Goal: Feedback & Contribution: Submit feedback/report problem

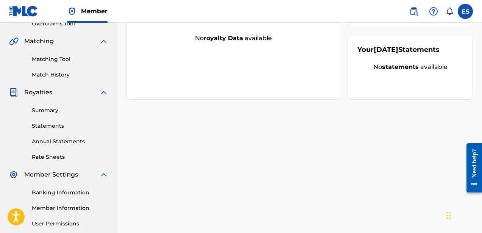
scroll to position [237, 0]
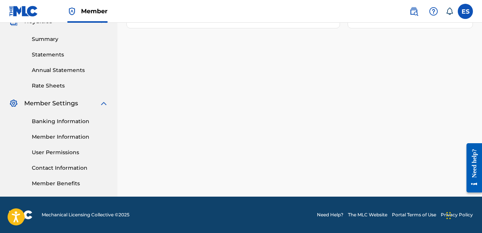
click at [329, 215] on link "Need Help?" at bounding box center [330, 214] width 27 height 7
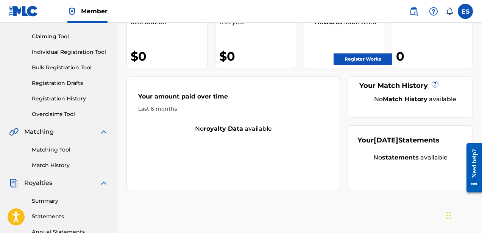
scroll to position [69, 0]
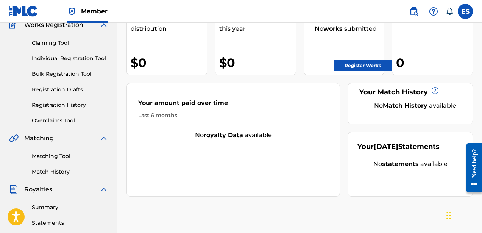
click at [79, 92] on link "Registration Drafts" at bounding box center [70, 90] width 76 height 8
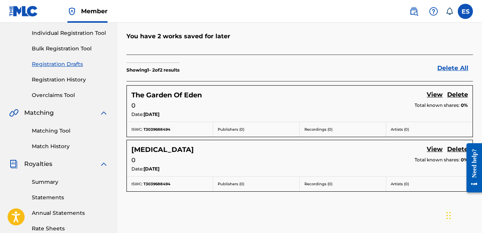
scroll to position [95, 0]
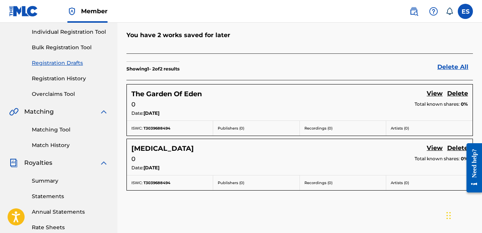
click at [432, 143] on link "View" at bounding box center [435, 148] width 16 height 10
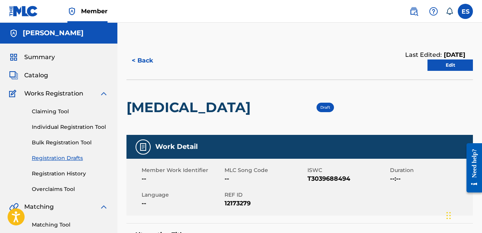
click at [456, 67] on link "Edit" at bounding box center [449, 64] width 45 height 11
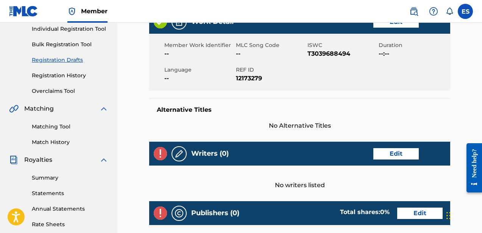
scroll to position [91, 0]
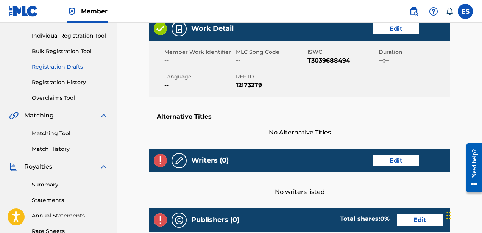
click at [398, 156] on link "Edit" at bounding box center [395, 160] width 45 height 11
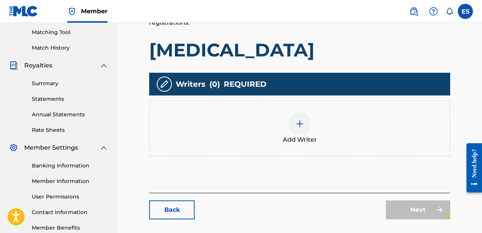
scroll to position [196, 0]
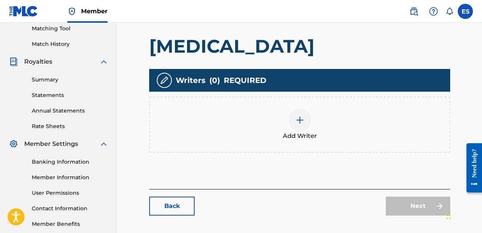
click at [299, 125] on div at bounding box center [300, 120] width 23 height 23
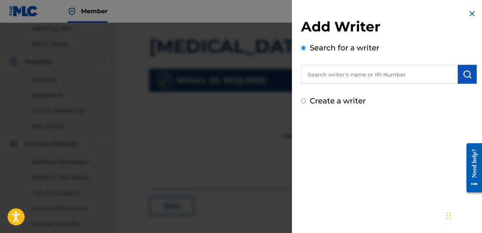
click at [342, 77] on input "text" at bounding box center [379, 74] width 157 height 19
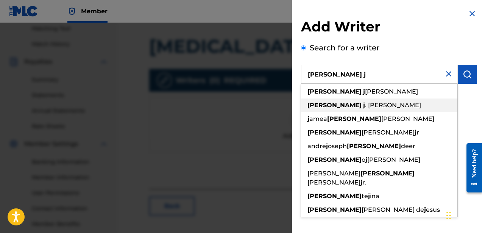
click at [317, 106] on strong "[PERSON_NAME]" at bounding box center [334, 104] width 54 height 7
type input "[PERSON_NAME]"
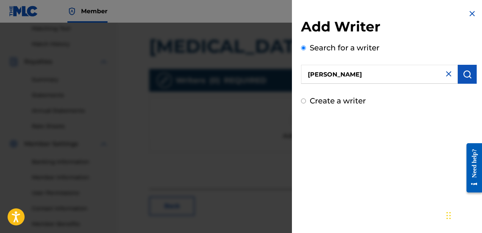
click at [465, 75] on img "submit" at bounding box center [467, 74] width 9 height 9
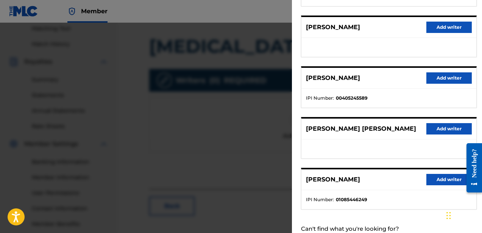
scroll to position [159, 0]
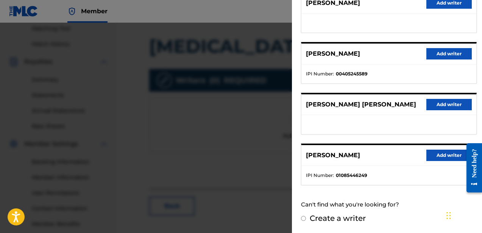
click at [434, 154] on button "Add writer" at bounding box center [448, 155] width 45 height 11
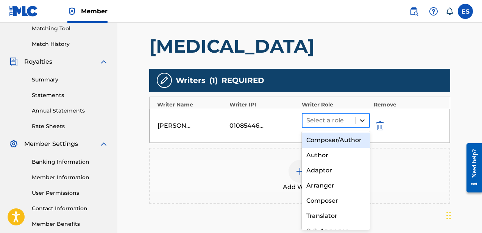
click at [363, 121] on icon at bounding box center [363, 121] width 8 height 8
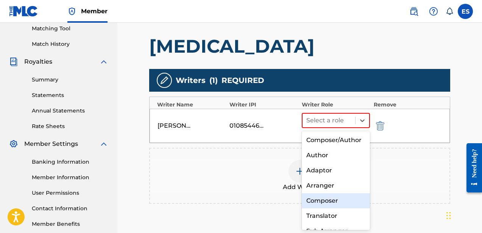
click at [331, 197] on div "Composer" at bounding box center [336, 200] width 68 height 15
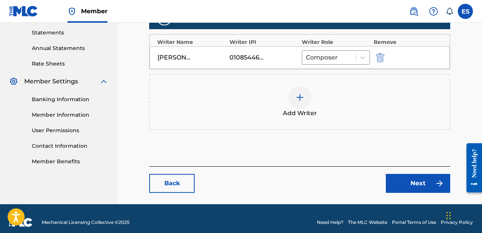
scroll to position [259, 0]
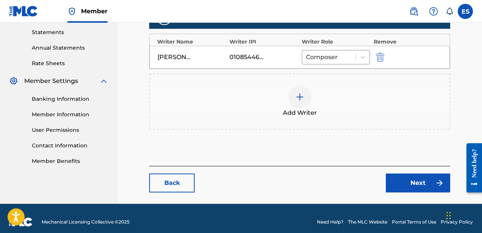
click at [399, 183] on link "Next" at bounding box center [418, 182] width 64 height 19
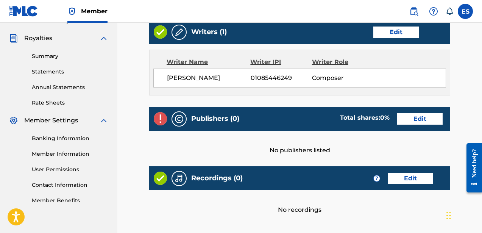
scroll to position [222, 0]
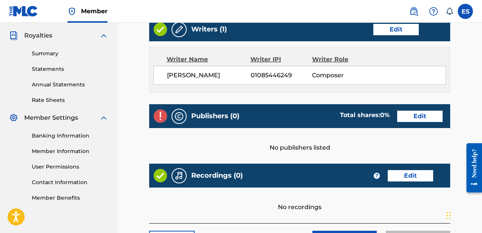
click at [398, 118] on link "Edit" at bounding box center [419, 116] width 45 height 11
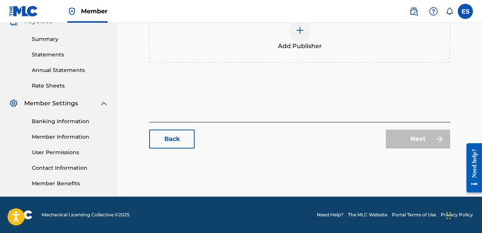
scroll to position [125, 0]
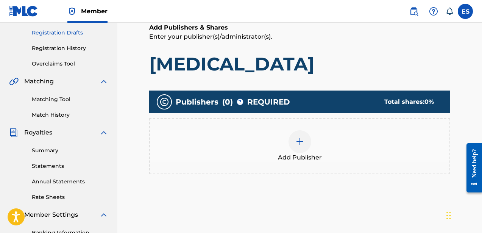
click at [296, 142] on img at bounding box center [299, 141] width 9 height 9
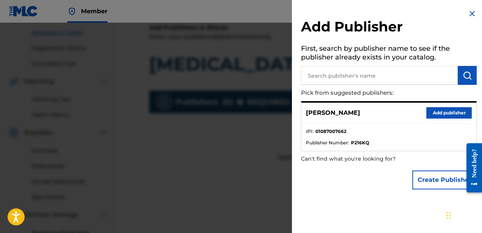
click at [431, 112] on button "Add publisher" at bounding box center [448, 112] width 45 height 11
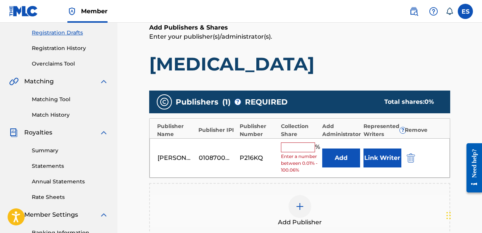
click at [294, 145] on input "text" at bounding box center [298, 147] width 34 height 10
type input "100"
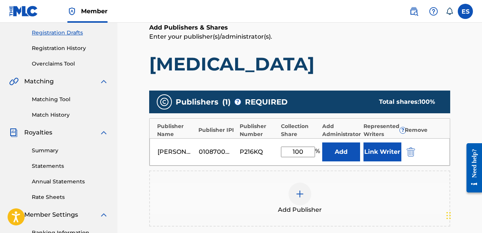
click at [381, 153] on button "Link Writer" at bounding box center [382, 151] width 38 height 19
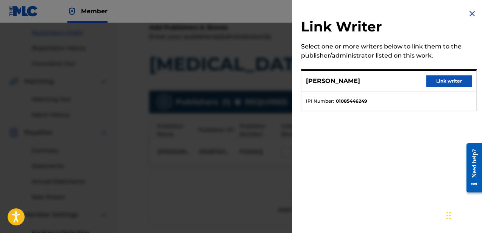
click at [455, 78] on button "Link writer" at bounding box center [448, 80] width 45 height 11
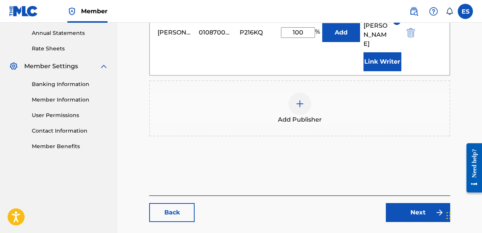
scroll to position [274, 0]
click at [412, 203] on link "Next" at bounding box center [418, 212] width 64 height 19
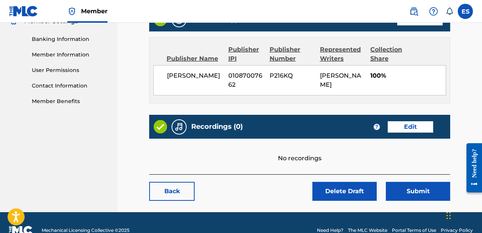
scroll to position [320, 0]
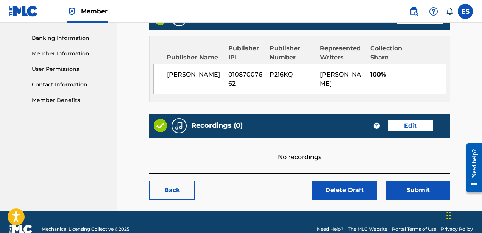
click at [391, 128] on link "Edit" at bounding box center [410, 125] width 45 height 11
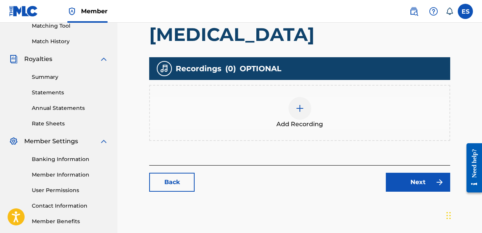
scroll to position [203, 0]
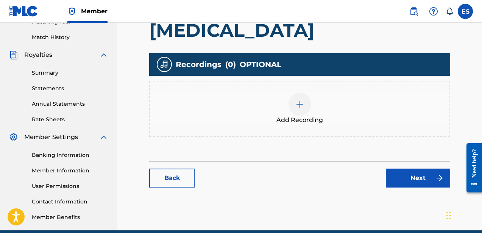
click at [300, 100] on img at bounding box center [299, 104] width 9 height 9
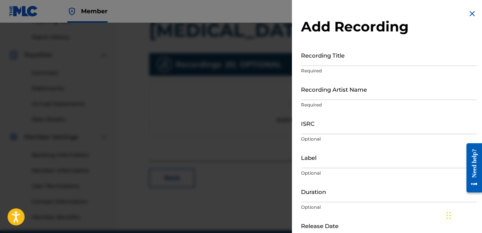
click at [336, 62] on input "Recording Title" at bounding box center [389, 55] width 176 height 22
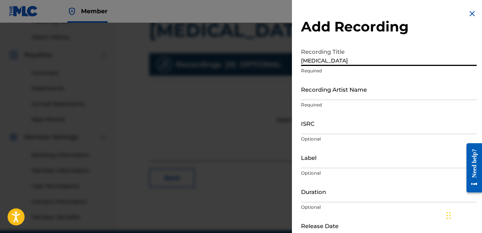
type input "[MEDICAL_DATA]"
click at [333, 95] on input "Recording Artist Name" at bounding box center [389, 89] width 176 height 22
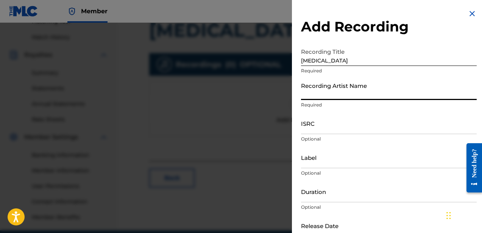
type input "[PERSON_NAME]"
click at [343, 126] on input "ISRC" at bounding box center [389, 123] width 176 height 22
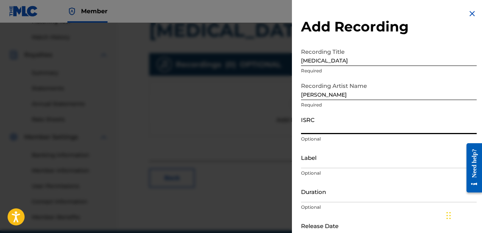
paste input "usdy42115208"
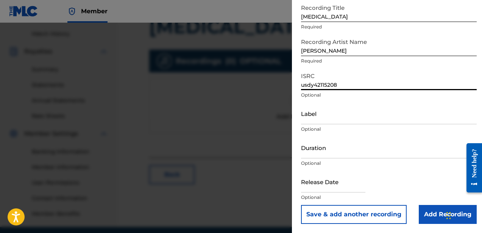
scroll to position [207, 0]
type input "usdy42115208"
click at [344, 183] on input "text" at bounding box center [333, 182] width 64 height 22
select select "8"
select select "2025"
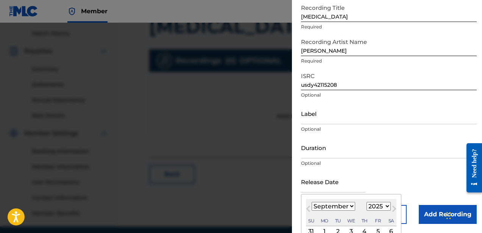
click at [344, 183] on input "text" at bounding box center [333, 182] width 64 height 22
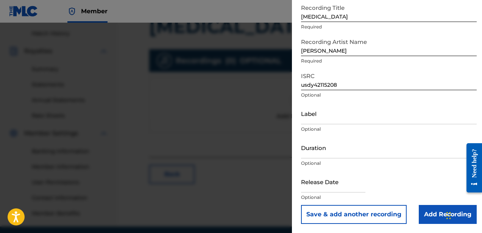
click at [398, 179] on div "Release Date Optional" at bounding box center [389, 188] width 176 height 34
click at [437, 215] on input "Add Recording" at bounding box center [448, 214] width 58 height 19
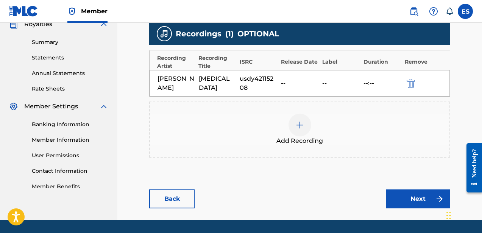
scroll to position [234, 0]
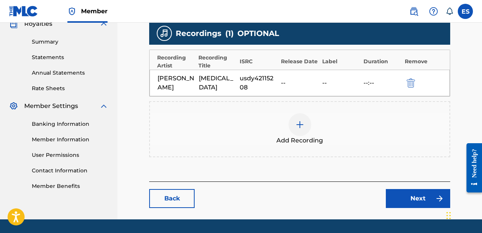
click at [412, 202] on link "Next" at bounding box center [418, 198] width 64 height 19
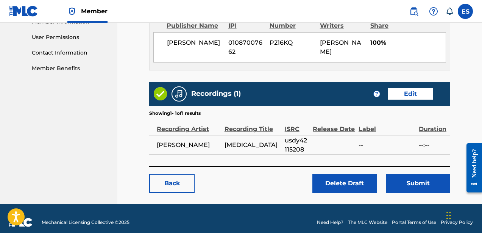
scroll to position [359, 0]
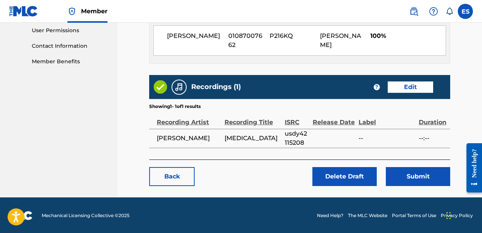
click at [406, 176] on button "Submit" at bounding box center [418, 176] width 64 height 19
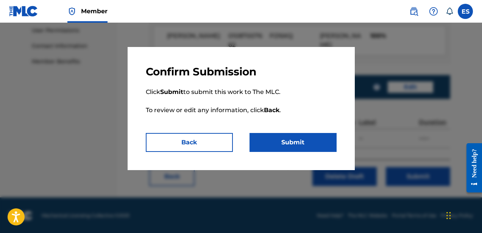
click at [301, 146] on button "Submit" at bounding box center [293, 142] width 87 height 19
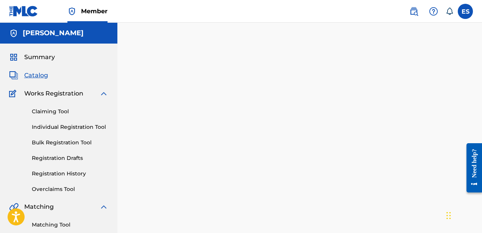
click at [73, 158] on link "Registration Drafts" at bounding box center [70, 158] width 76 height 8
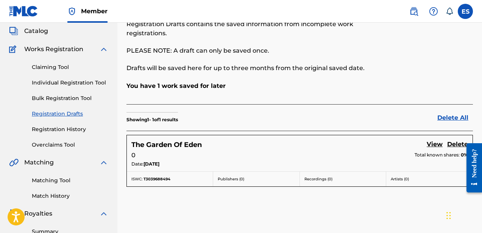
scroll to position [45, 0]
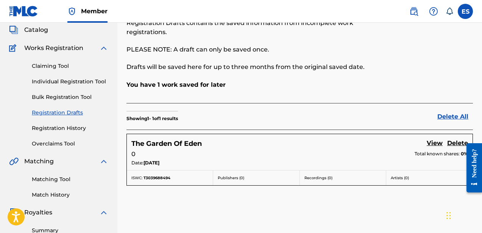
click at [433, 139] on link "View" at bounding box center [435, 144] width 16 height 10
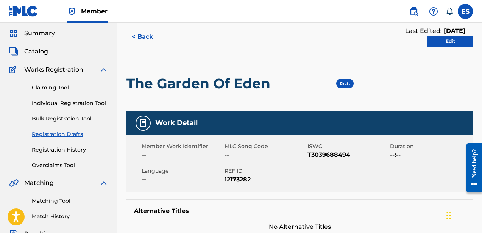
scroll to position [20, 0]
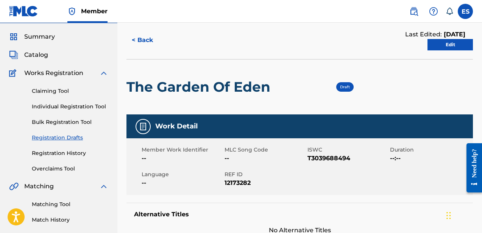
click at [447, 45] on link "Edit" at bounding box center [449, 44] width 45 height 11
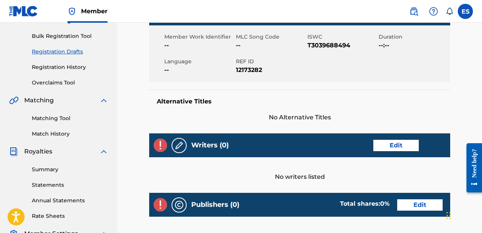
scroll to position [107, 0]
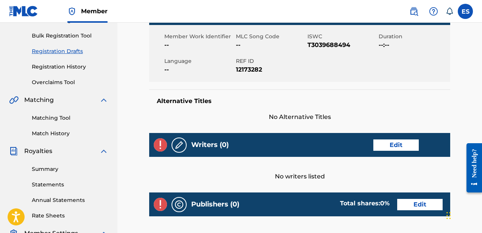
click at [385, 145] on link "Edit" at bounding box center [395, 144] width 45 height 11
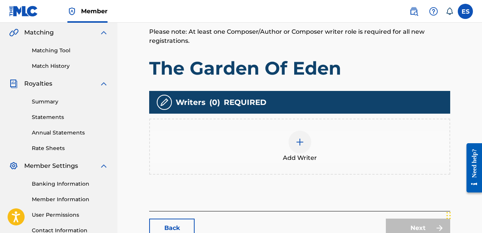
scroll to position [175, 0]
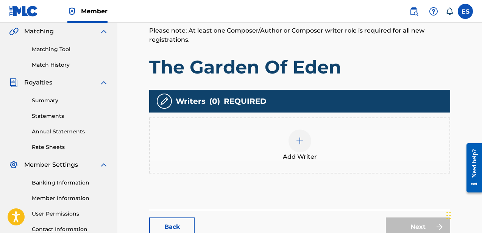
click at [293, 138] on div at bounding box center [300, 140] width 23 height 23
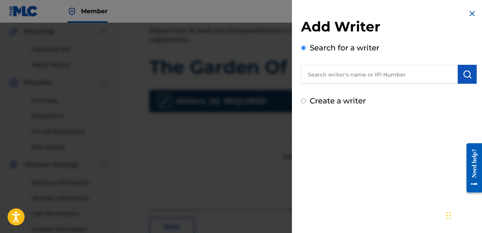
click at [360, 76] on input "text" at bounding box center [379, 74] width 157 height 19
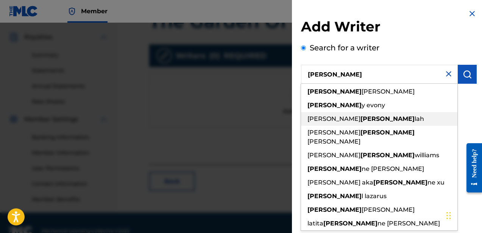
scroll to position [229, 0]
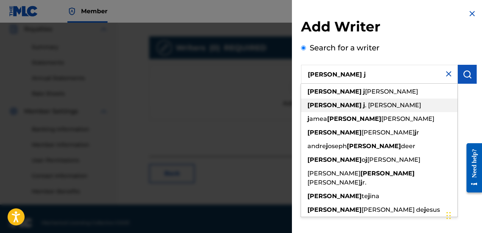
click at [346, 105] on div "[PERSON_NAME]" at bounding box center [379, 105] width 156 height 14
type input "[PERSON_NAME]"
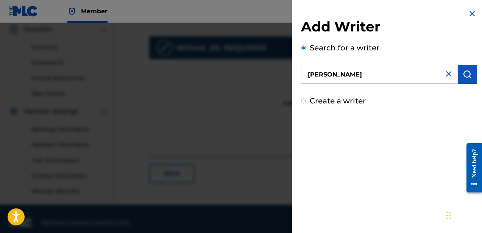
click at [463, 80] on button "submit" at bounding box center [467, 74] width 19 height 19
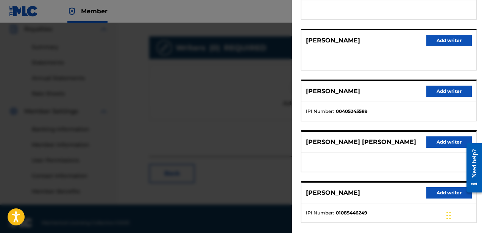
scroll to position [159, 0]
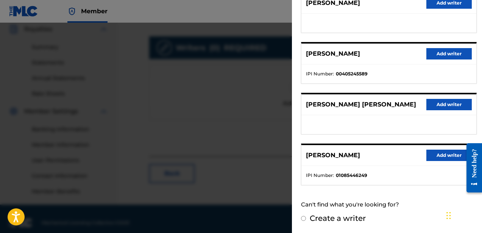
click at [432, 158] on button "Add writer" at bounding box center [448, 155] width 45 height 11
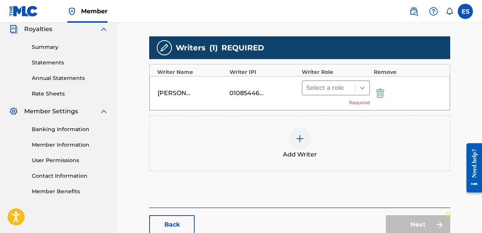
click at [363, 86] on icon at bounding box center [363, 88] width 8 height 8
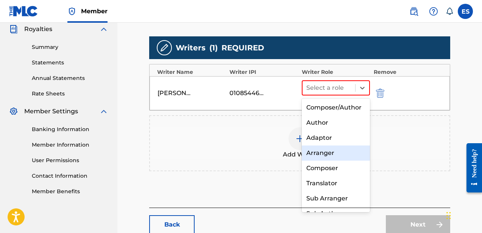
click at [419, 139] on div "Add Writer" at bounding box center [299, 143] width 299 height 32
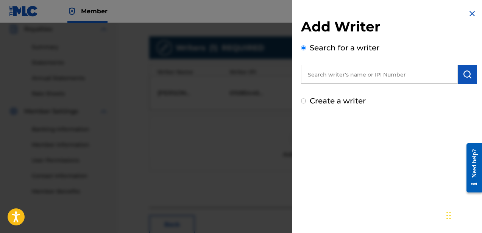
click at [418, 66] on input "text" at bounding box center [379, 74] width 157 height 19
click at [407, 71] on input "text" at bounding box center [379, 74] width 157 height 19
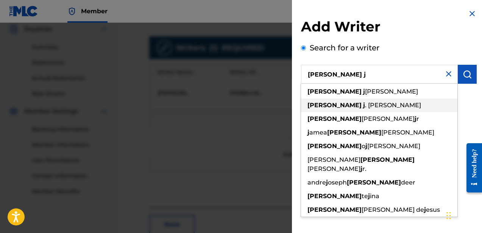
click at [363, 107] on strong "j" at bounding box center [364, 104] width 2 height 7
type input "[PERSON_NAME]"
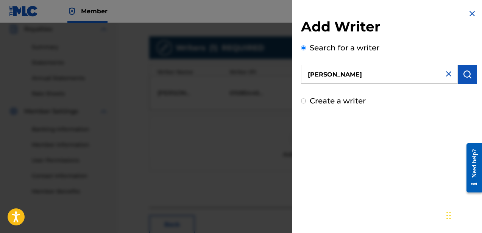
click at [463, 77] on img "submit" at bounding box center [467, 74] width 9 height 9
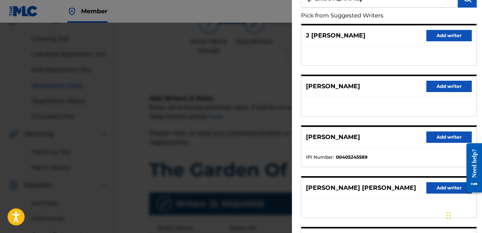
scroll to position [0, 0]
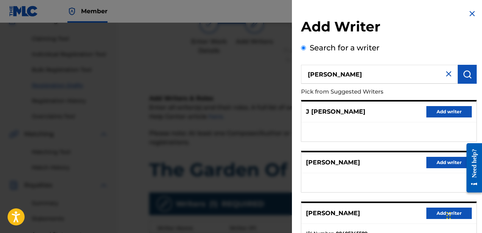
click at [471, 11] on img at bounding box center [472, 13] width 9 height 9
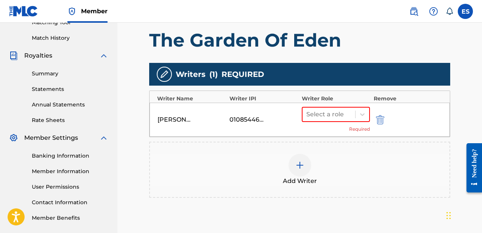
scroll to position [204, 0]
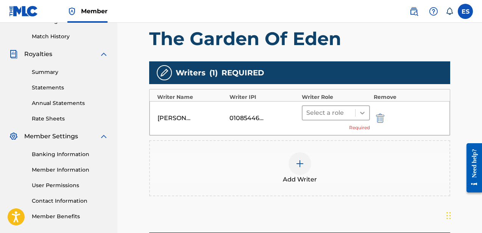
click at [363, 109] on icon at bounding box center [363, 113] width 8 height 8
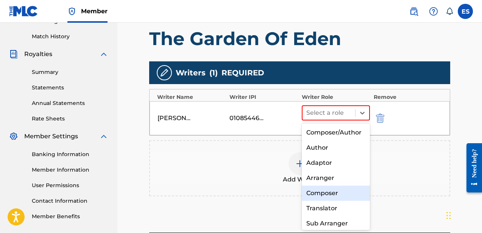
click at [315, 193] on div "Composer" at bounding box center [336, 193] width 68 height 15
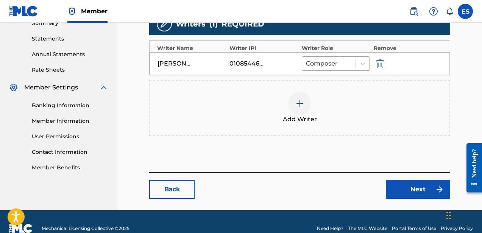
scroll to position [266, 0]
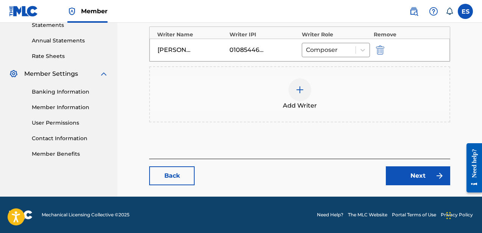
click at [402, 179] on link "Next" at bounding box center [418, 175] width 64 height 19
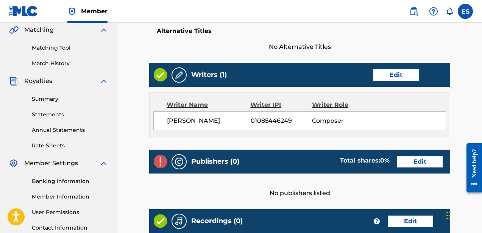
scroll to position [192, 0]
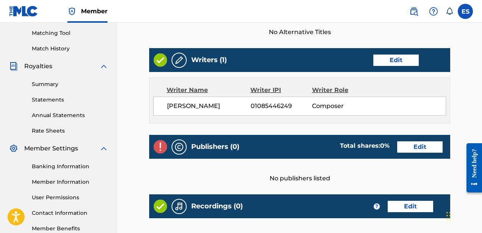
click at [416, 147] on link "Edit" at bounding box center [419, 146] width 45 height 11
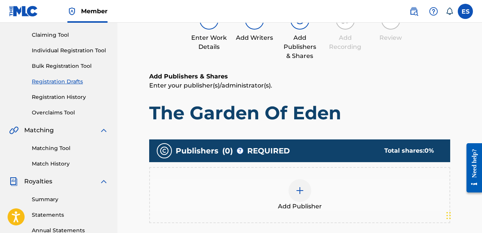
scroll to position [185, 0]
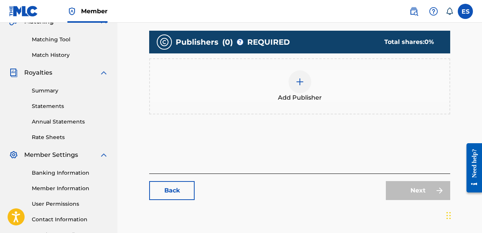
click at [302, 70] on div "Add Publisher" at bounding box center [299, 86] width 299 height 32
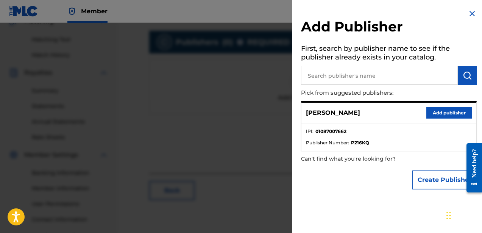
click at [451, 113] on button "Add publisher" at bounding box center [448, 112] width 45 height 11
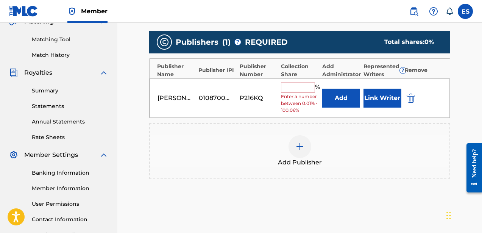
click at [308, 87] on input "text" at bounding box center [298, 88] width 34 height 10
type input "100"
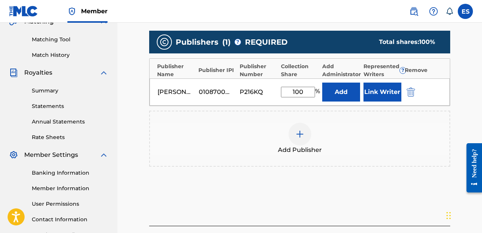
click at [384, 95] on button "Link Writer" at bounding box center [382, 92] width 38 height 19
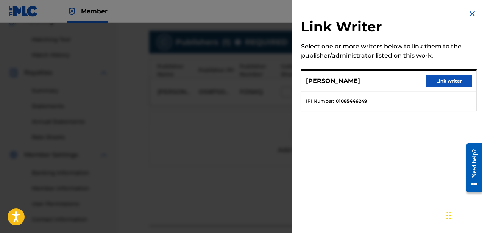
click at [441, 82] on button "Link writer" at bounding box center [448, 80] width 45 height 11
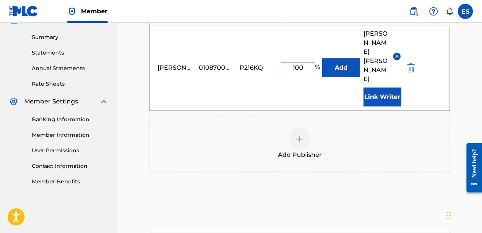
scroll to position [274, 0]
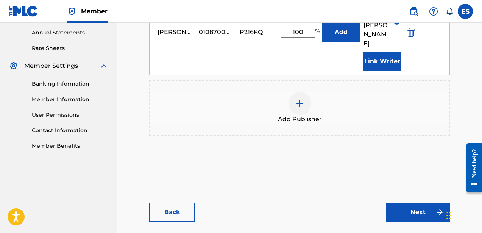
click at [414, 203] on link "Next" at bounding box center [418, 212] width 64 height 19
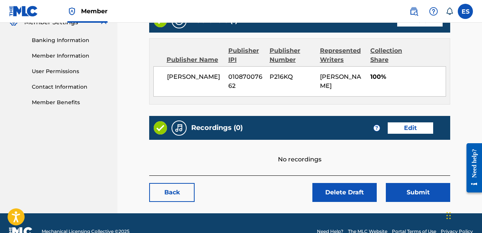
scroll to position [331, 0]
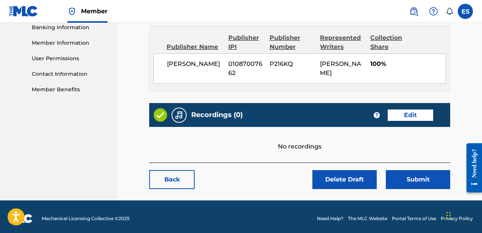
click at [423, 116] on link "Edit" at bounding box center [410, 114] width 45 height 11
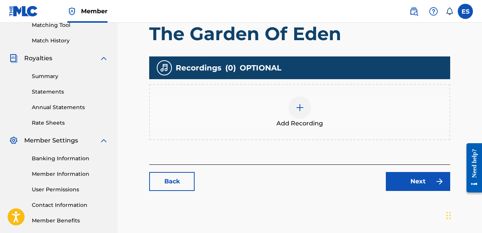
scroll to position [204, 0]
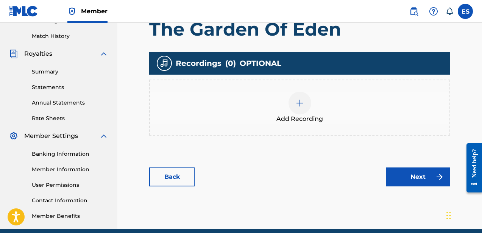
click at [302, 108] on div at bounding box center [300, 103] width 23 height 23
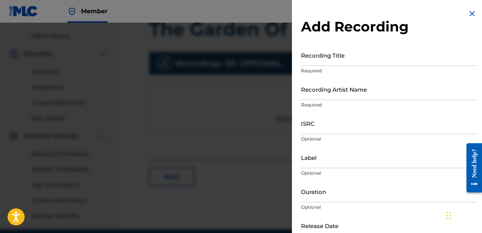
click at [352, 55] on input "Recording Title" at bounding box center [389, 55] width 176 height 22
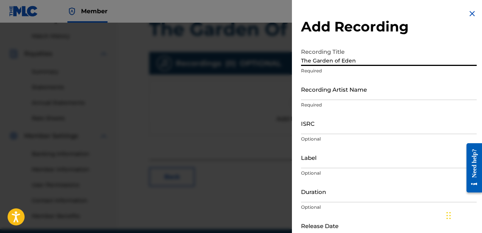
type input "The Garden of Eden"
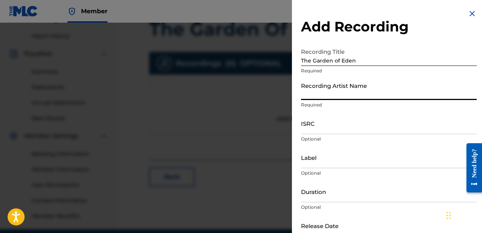
click at [346, 94] on input "Recording Artist Name" at bounding box center [389, 89] width 176 height 22
type input "[PERSON_NAME]"
click at [351, 127] on input "ISRC" at bounding box center [389, 123] width 176 height 22
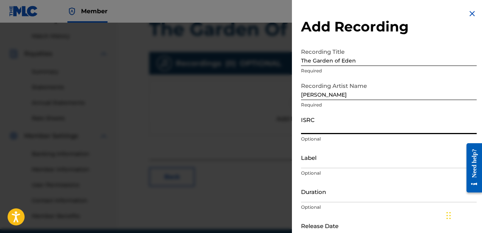
paste input "usdy42115209"
type input "usdy42115209"
click at [350, 157] on input "Label" at bounding box center [389, 158] width 176 height 22
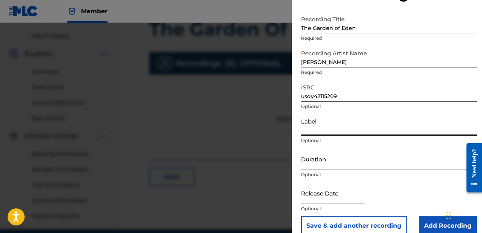
scroll to position [44, 0]
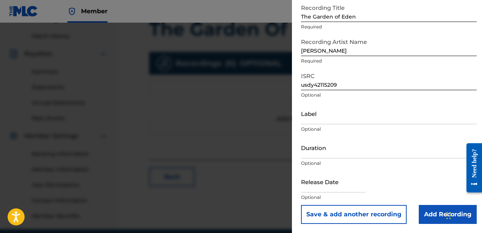
click at [432, 173] on div "Release Date Optional" at bounding box center [389, 188] width 176 height 34
click at [429, 211] on input "Add Recording" at bounding box center [448, 214] width 58 height 19
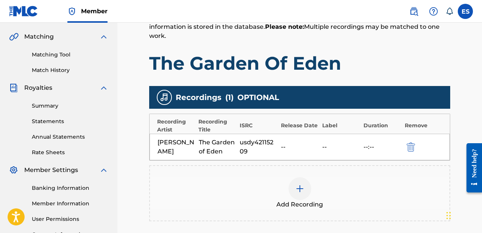
scroll to position [257, 0]
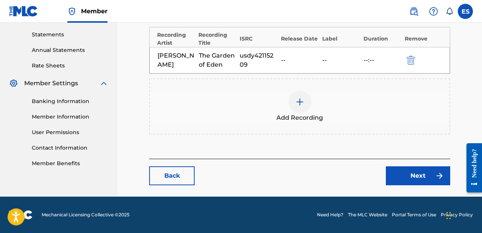
click at [411, 180] on link "Next" at bounding box center [418, 175] width 64 height 19
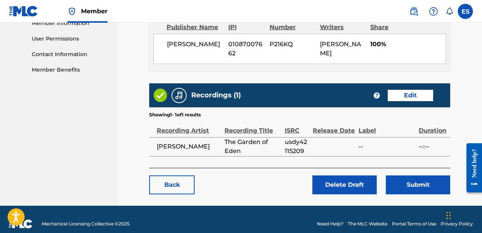
scroll to position [351, 0]
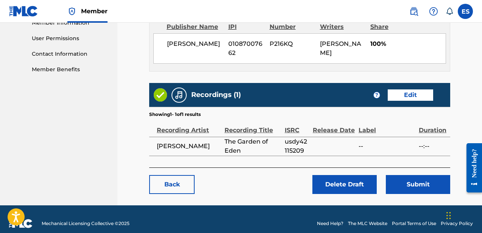
click at [418, 182] on button "Submit" at bounding box center [418, 184] width 64 height 19
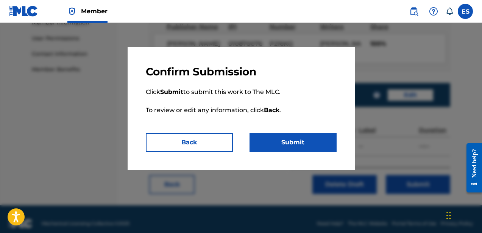
click at [325, 138] on button "Submit" at bounding box center [293, 142] width 87 height 19
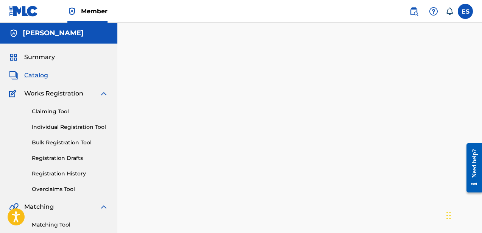
click at [50, 55] on span "Summary" at bounding box center [39, 57] width 31 height 9
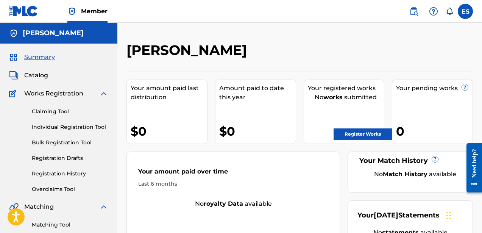
click at [45, 176] on link "Registration History" at bounding box center [70, 174] width 76 height 8
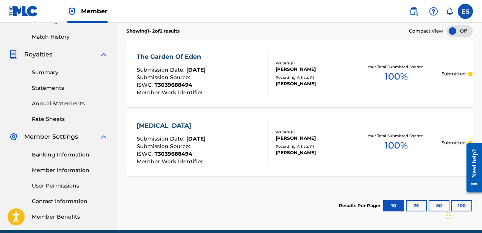
scroll to position [204, 0]
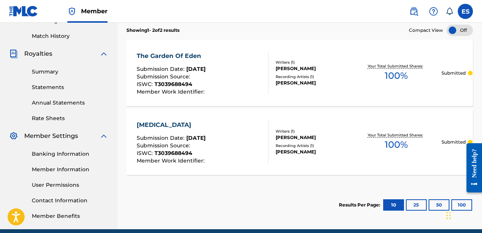
click at [306, 143] on div "Recording Artists ( 1 )" at bounding box center [313, 146] width 75 height 6
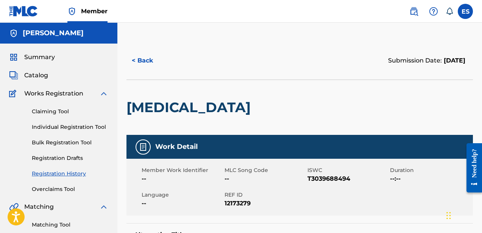
click at [155, 60] on button "< Back" at bounding box center [148, 60] width 45 height 19
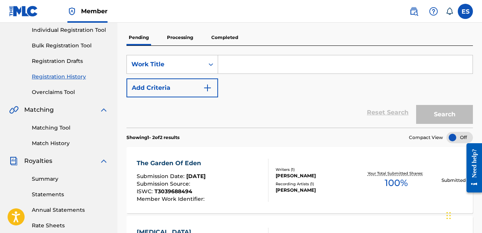
scroll to position [96, 0]
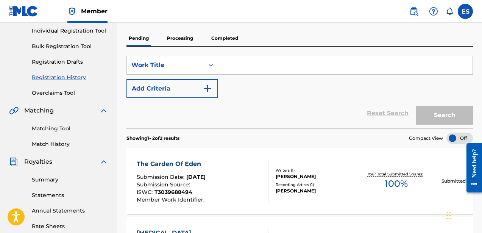
click at [273, 198] on div "The Garden Of Eden Submission Date : [DATE] Submission Source : ISWC : T3039688…" at bounding box center [299, 181] width 346 height 66
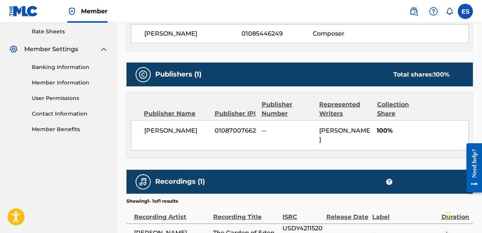
scroll to position [292, 0]
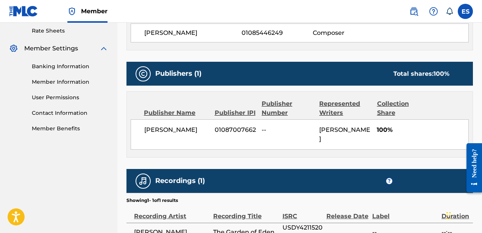
click at [175, 129] on span "[PERSON_NAME]" at bounding box center [176, 129] width 65 height 9
click at [179, 116] on div "Publisher Name" at bounding box center [176, 112] width 65 height 9
click at [180, 112] on div "Publisher Name" at bounding box center [176, 112] width 65 height 9
click at [257, 131] on div "[PERSON_NAME] 01087007662 -- [PERSON_NAME] 100%" at bounding box center [300, 134] width 338 height 30
click at [332, 128] on span "[PERSON_NAME]" at bounding box center [344, 134] width 51 height 16
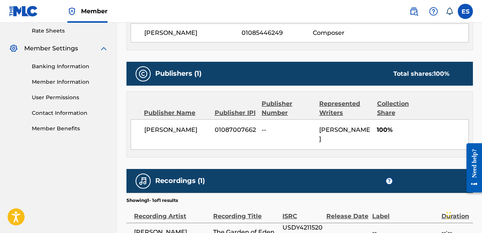
click at [271, 109] on div "Publisher Number" at bounding box center [288, 108] width 52 height 18
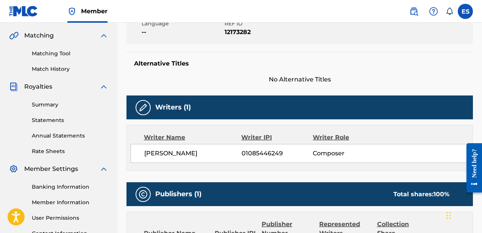
scroll to position [170, 0]
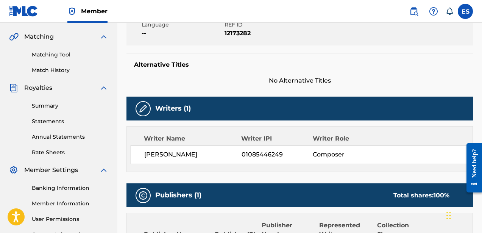
click at [52, 105] on link "Summary" at bounding box center [70, 106] width 76 height 8
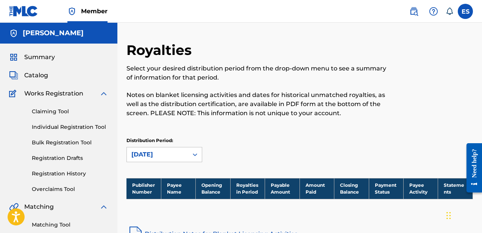
click at [33, 73] on span "Catalog" at bounding box center [36, 75] width 24 height 9
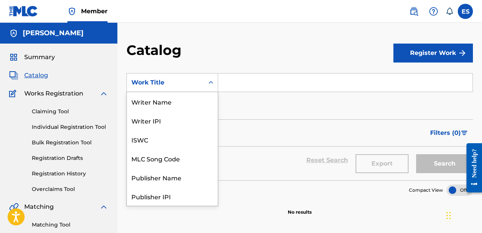
click at [207, 83] on icon "Search Form" at bounding box center [211, 83] width 8 height 8
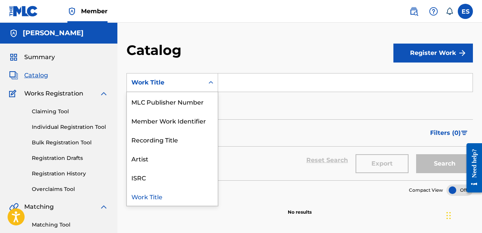
click at [207, 83] on icon "Search Form" at bounding box center [211, 83] width 8 height 8
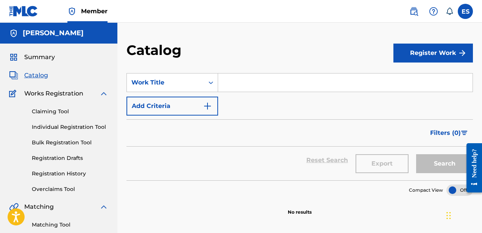
click at [242, 88] on input "Search Form" at bounding box center [345, 82] width 254 height 18
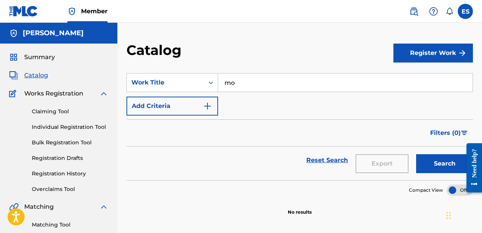
type input "m"
type input "[MEDICAL_DATA]"
click at [416, 154] on button "Search" at bounding box center [444, 163] width 57 height 19
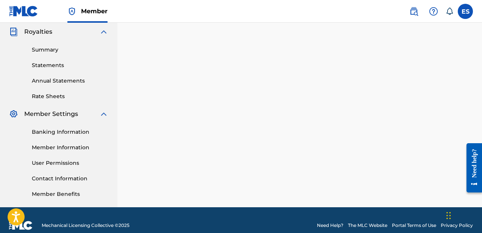
scroll to position [226, 0]
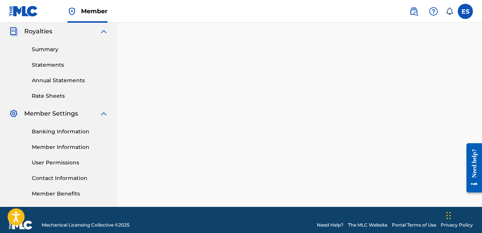
click at [413, 10] on img at bounding box center [413, 11] width 9 height 9
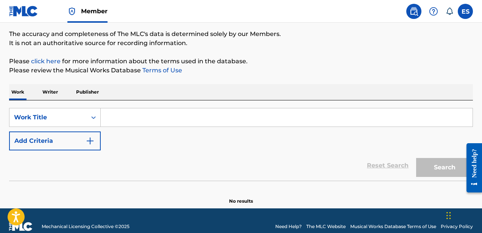
scroll to position [72, 0]
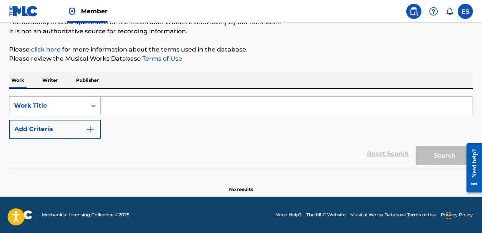
click at [95, 78] on p "Publisher" at bounding box center [87, 80] width 27 height 16
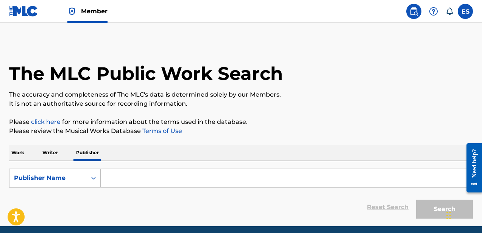
click at [115, 177] on input "Search Form" at bounding box center [287, 178] width 372 height 18
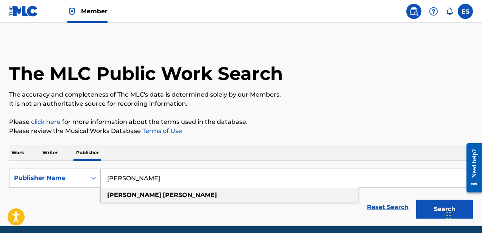
type input "[PERSON_NAME]"
click at [109, 196] on strong "[PERSON_NAME]" at bounding box center [134, 194] width 54 height 7
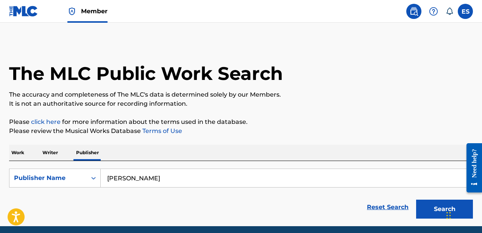
click at [438, 209] on button "Search" at bounding box center [444, 209] width 57 height 19
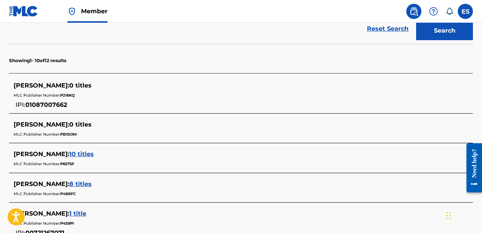
scroll to position [183, 0]
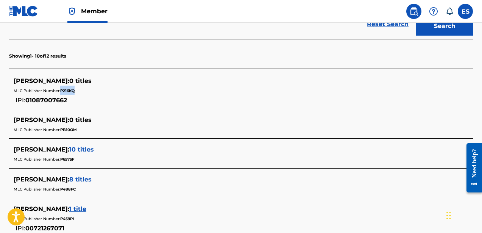
drag, startPoint x: 78, startPoint y: 91, endPoint x: 62, endPoint y: 90, distance: 16.3
click at [61, 90] on div "MLC Publisher Number: P216KQ" at bounding box center [231, 90] width 435 height 9
copy span "P216KQ"
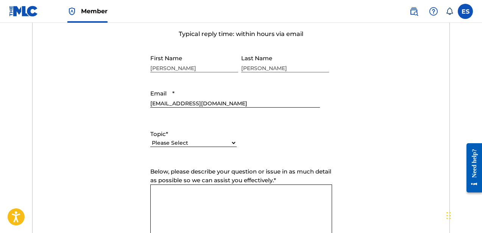
scroll to position [306, 0]
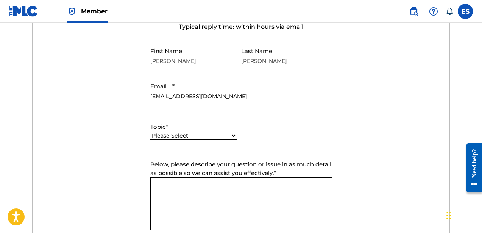
click at [216, 76] on form "Submit a request Typical reply time: within hours via email First Name Evon Las…" at bounding box center [241, 157] width 417 height 317
click at [199, 136] on select "Please Select I need help with my account I need help with managing my catalog …" at bounding box center [193, 136] width 86 height 8
select select "I need help with my account"
click at [150, 132] on select "Please Select I need help with my account I need help with managing my catalog …" at bounding box center [193, 136] width 86 height 8
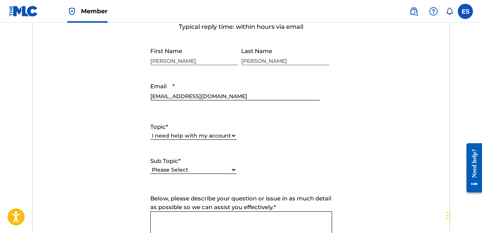
click at [225, 167] on select "Please Select I need help with my user account I can't log in to my user accoun…" at bounding box center [193, 170] width 86 height 8
select select "I need help with my Member account"
click at [150, 166] on select "Please Select I need help with my user account I can't log in to my user accoun…" at bounding box center [193, 170] width 86 height 8
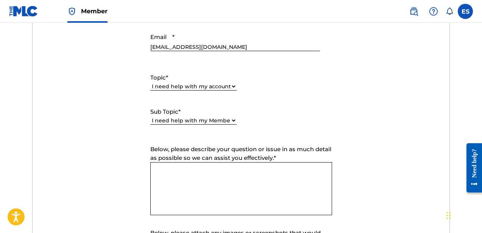
scroll to position [364, 0]
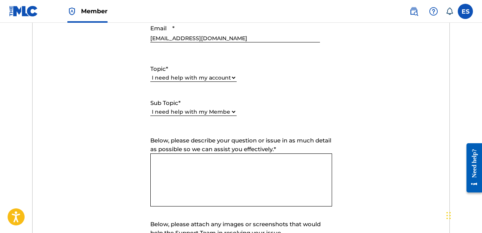
click at [232, 173] on textarea "Below, please describe your question or issue in as much detail as possible so …" at bounding box center [241, 179] width 182 height 53
type textarea "h"
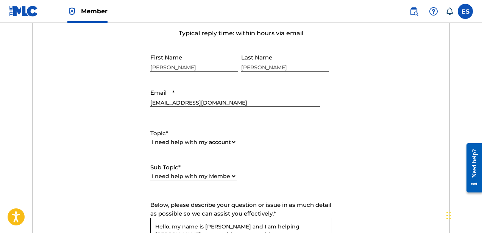
scroll to position [294, 0]
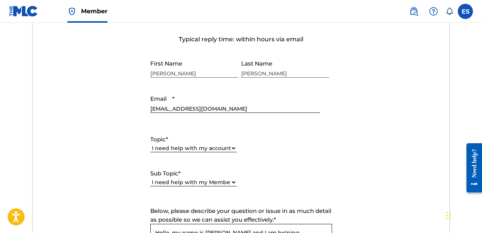
click at [206, 78] on div "[PERSON_NAME]" at bounding box center [194, 67] width 88 height 23
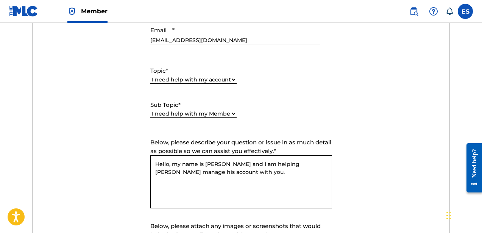
scroll to position [363, 0]
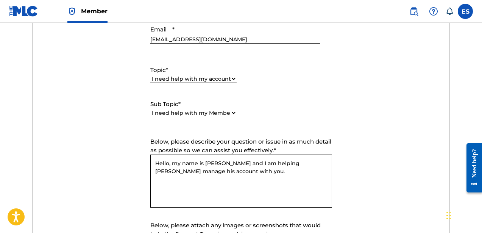
click at [283, 172] on textarea "Hello, my name is Bernice and I am helping Mr. Sams manage his account with you." at bounding box center [241, 180] width 182 height 53
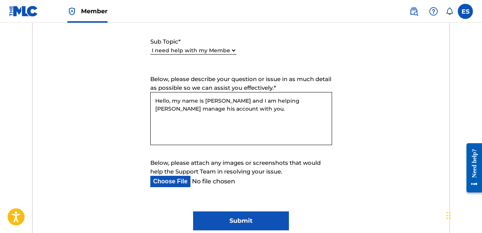
scroll to position [450, 0]
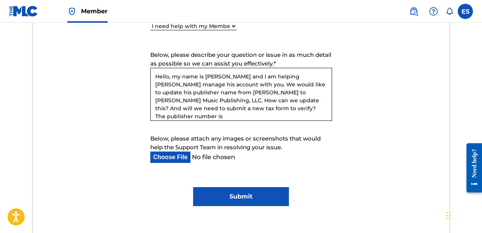
paste textarea "P216KQ"
click at [322, 94] on textarea "Hello, my name is Bernice and I am helping Mr. Sams manage his account with you…" at bounding box center [241, 94] width 182 height 53
click at [320, 112] on textarea "Hello, my name is Bernice and I am helping Mr. Sams manage his account with you…" at bounding box center [241, 94] width 182 height 53
type textarea "Hello, my name is Bernice and I am helping Mr. Sams manage his account with you…"
click at [256, 201] on input "Submit" at bounding box center [241, 196] width 96 height 19
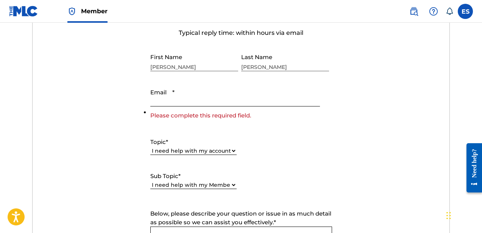
scroll to position [300, 0]
click at [263, 104] on input "Email *" at bounding box center [235, 96] width 170 height 22
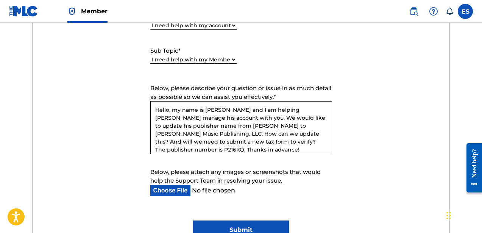
scroll to position [417, 0]
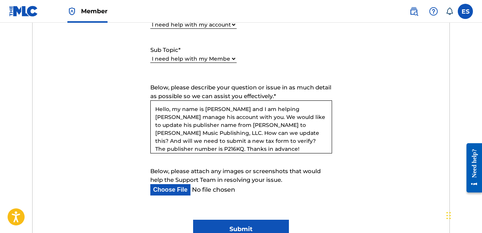
type input "[EMAIL_ADDRESS][DOMAIN_NAME]"
click at [251, 225] on input "Submit" at bounding box center [241, 229] width 96 height 19
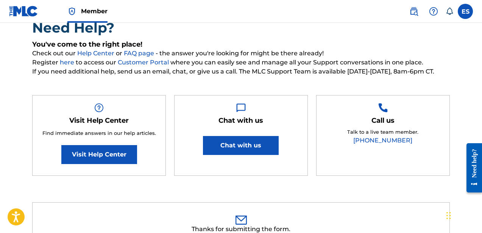
scroll to position [0, 0]
